Goal: Task Accomplishment & Management: Manage account settings

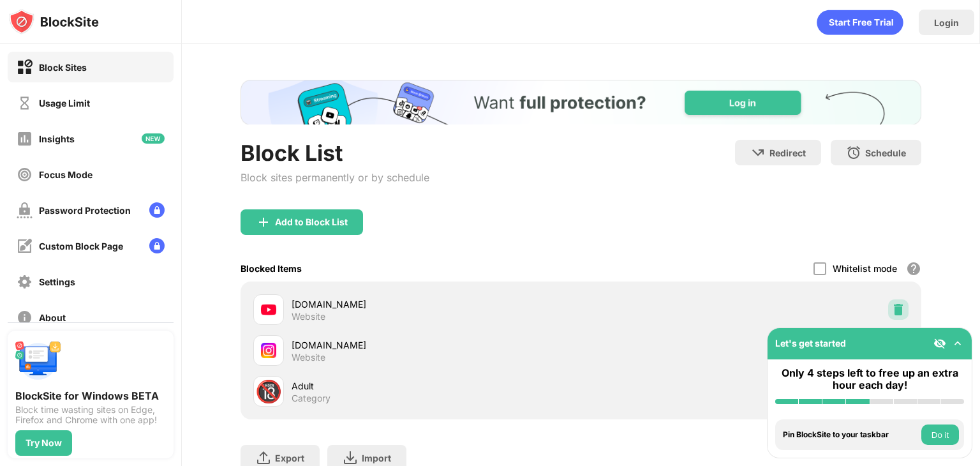
click at [892, 309] on img at bounding box center [898, 309] width 13 height 13
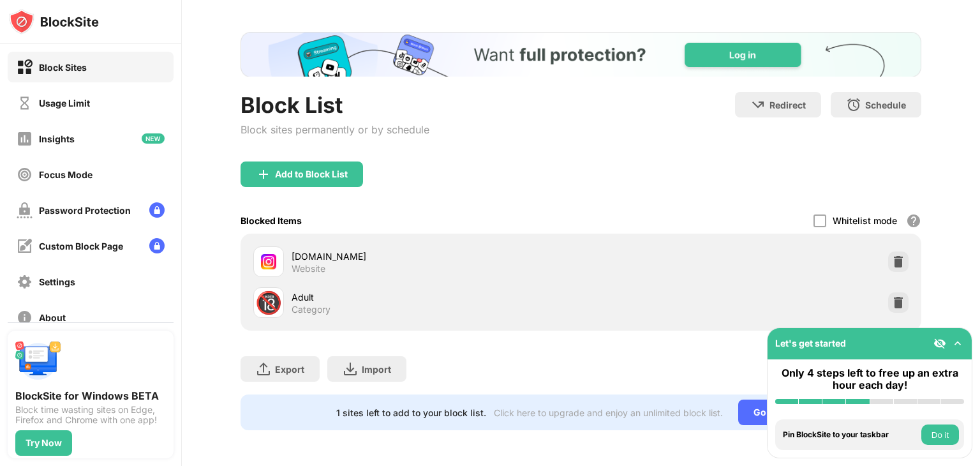
scroll to position [57, 0]
